Goal: Check status

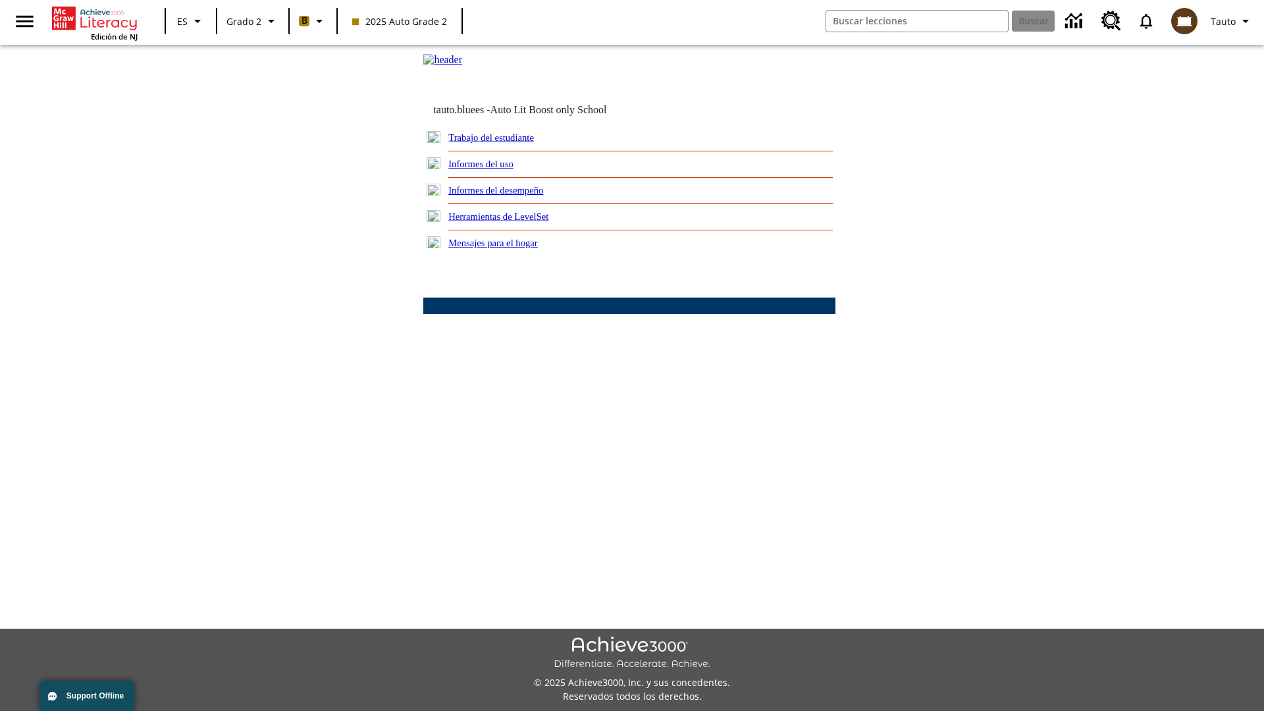
click at [513, 195] on link "Informes del desempeño" at bounding box center [495, 190] width 95 height 11
click at [0, 0] on link "¿Cómo se están desempeñando mis estudiantes en las actividades?" at bounding box center [0, 0] width 0 height 0
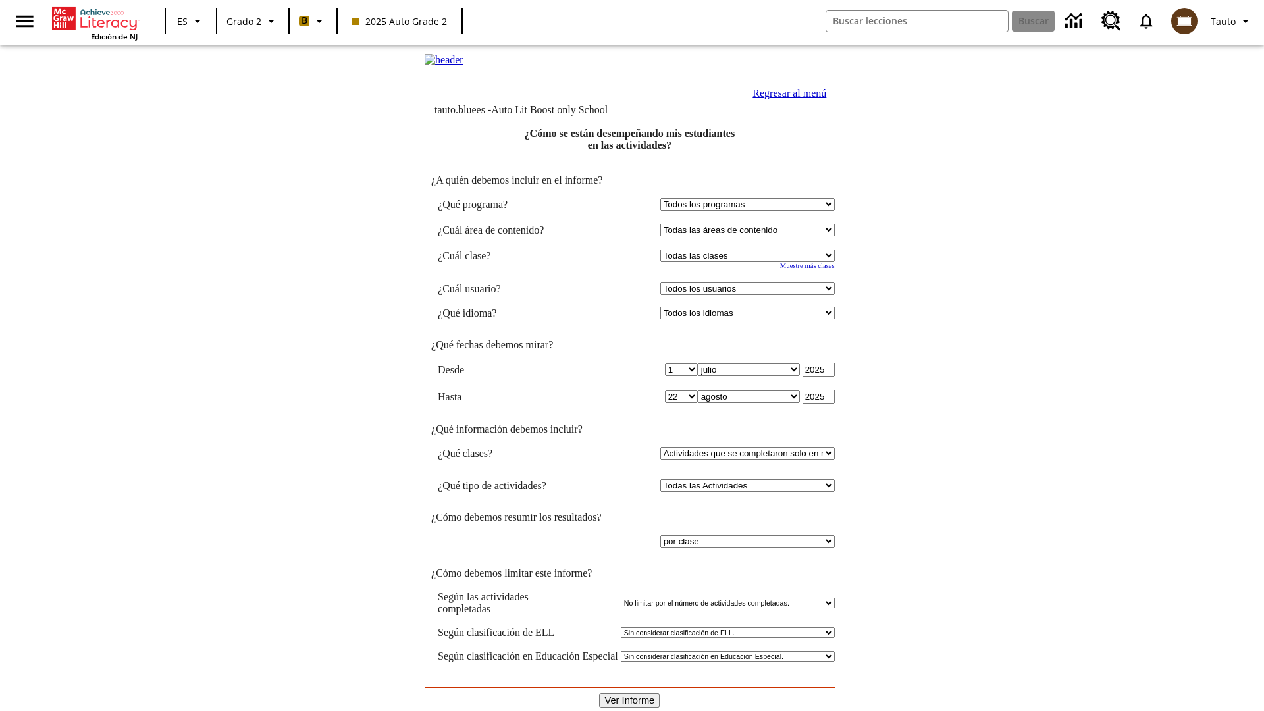
click at [629, 693] on input "Ver Informe" at bounding box center [629, 700] width 61 height 14
select select "21437111"
select select "4"
click at [629, 693] on input "Ver Informe" at bounding box center [629, 700] width 61 height 14
